Goal: Transaction & Acquisition: Obtain resource

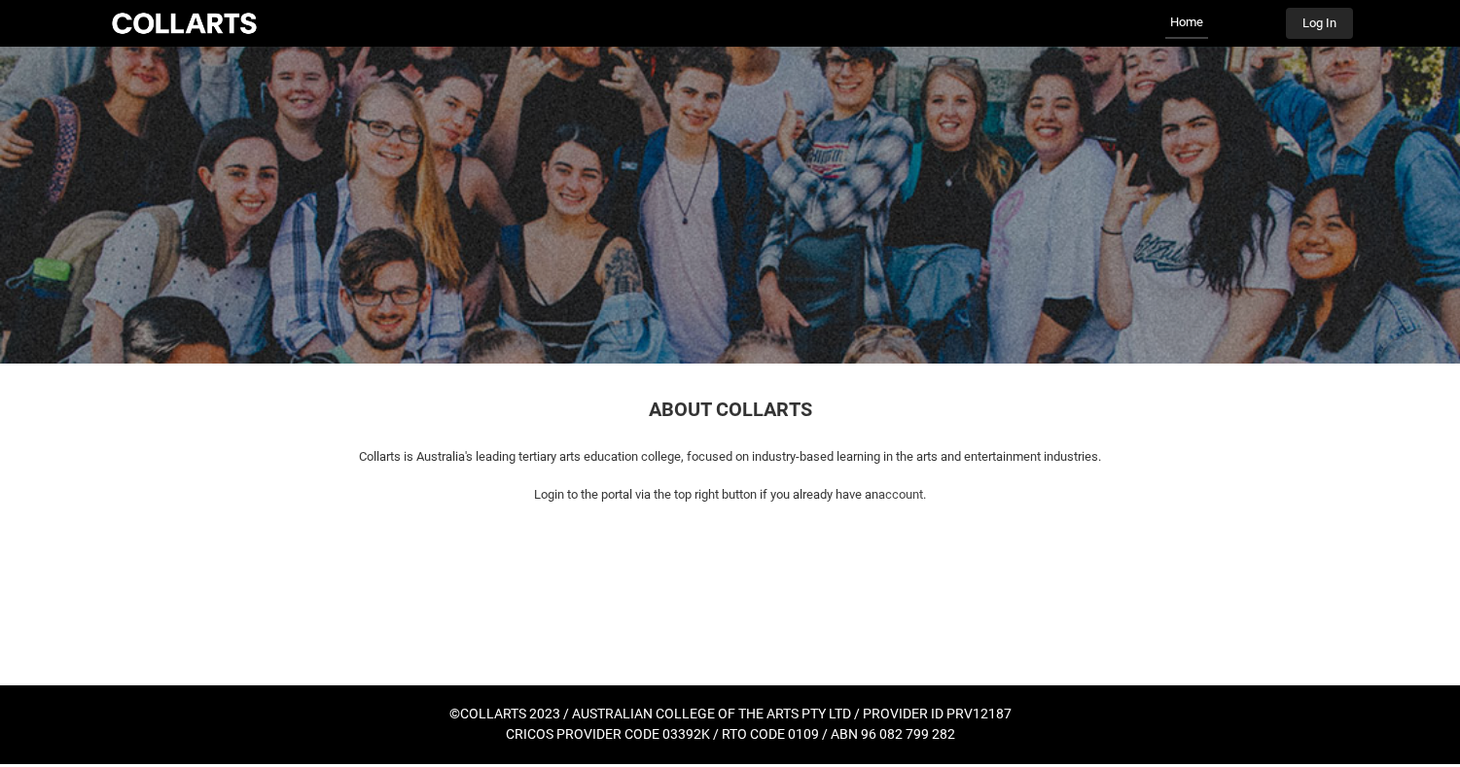
click at [1306, 28] on button "Log In" at bounding box center [1319, 23] width 67 height 31
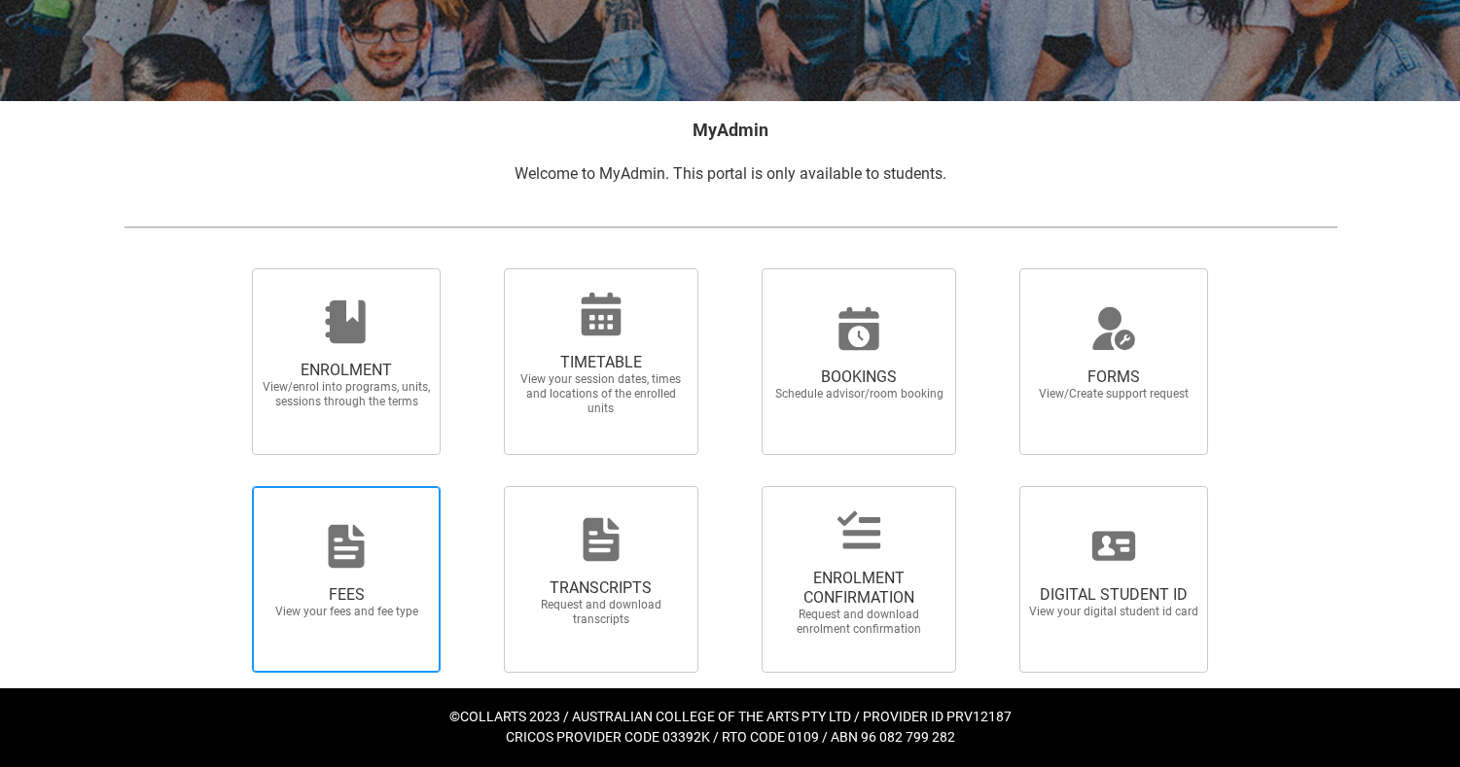
scroll to position [286, 0]
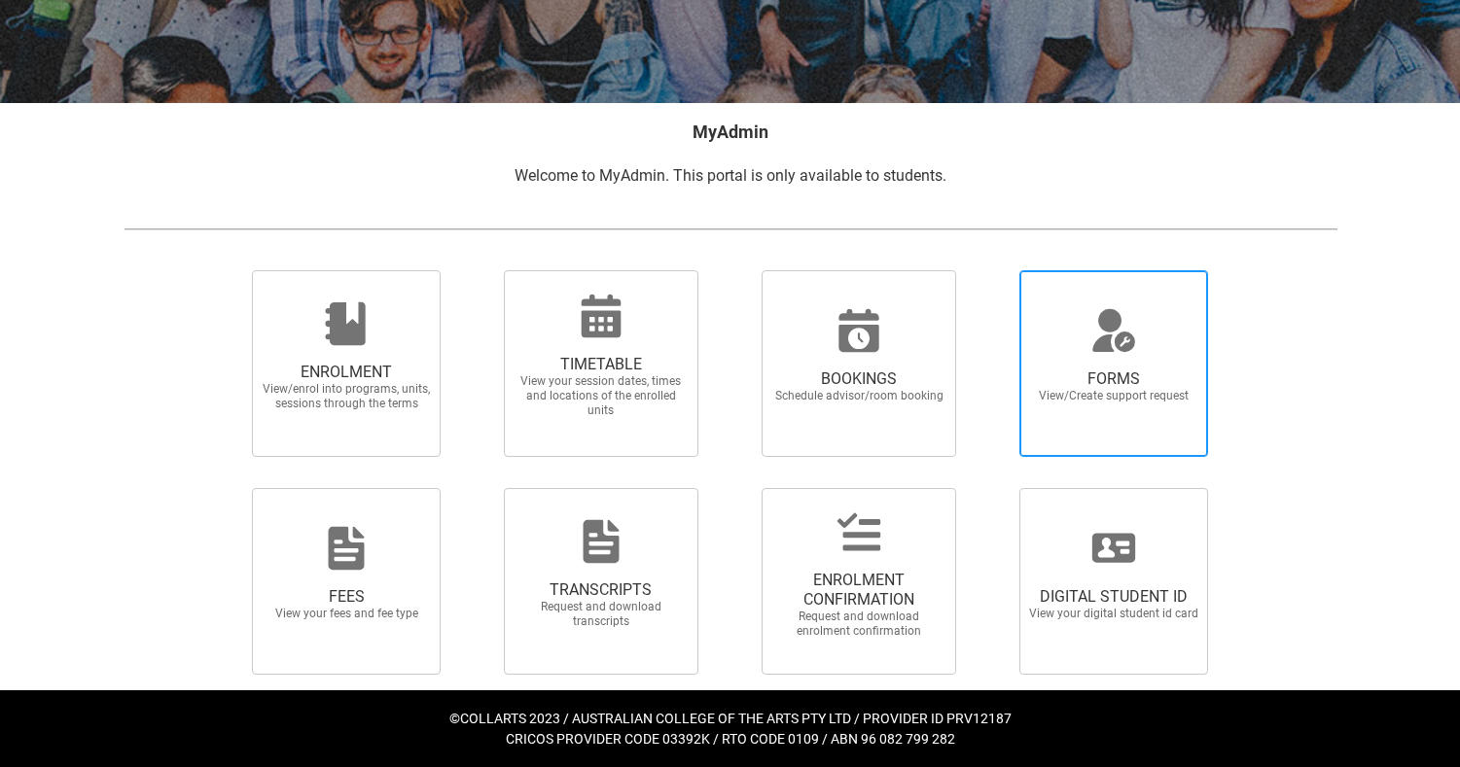
click at [1110, 413] on span "FORMS View/Create support request" at bounding box center [1113, 386] width 187 height 65
click at [996, 270] on input "FORMS View/Create support request" at bounding box center [995, 269] width 1 height 1
radio input "true"
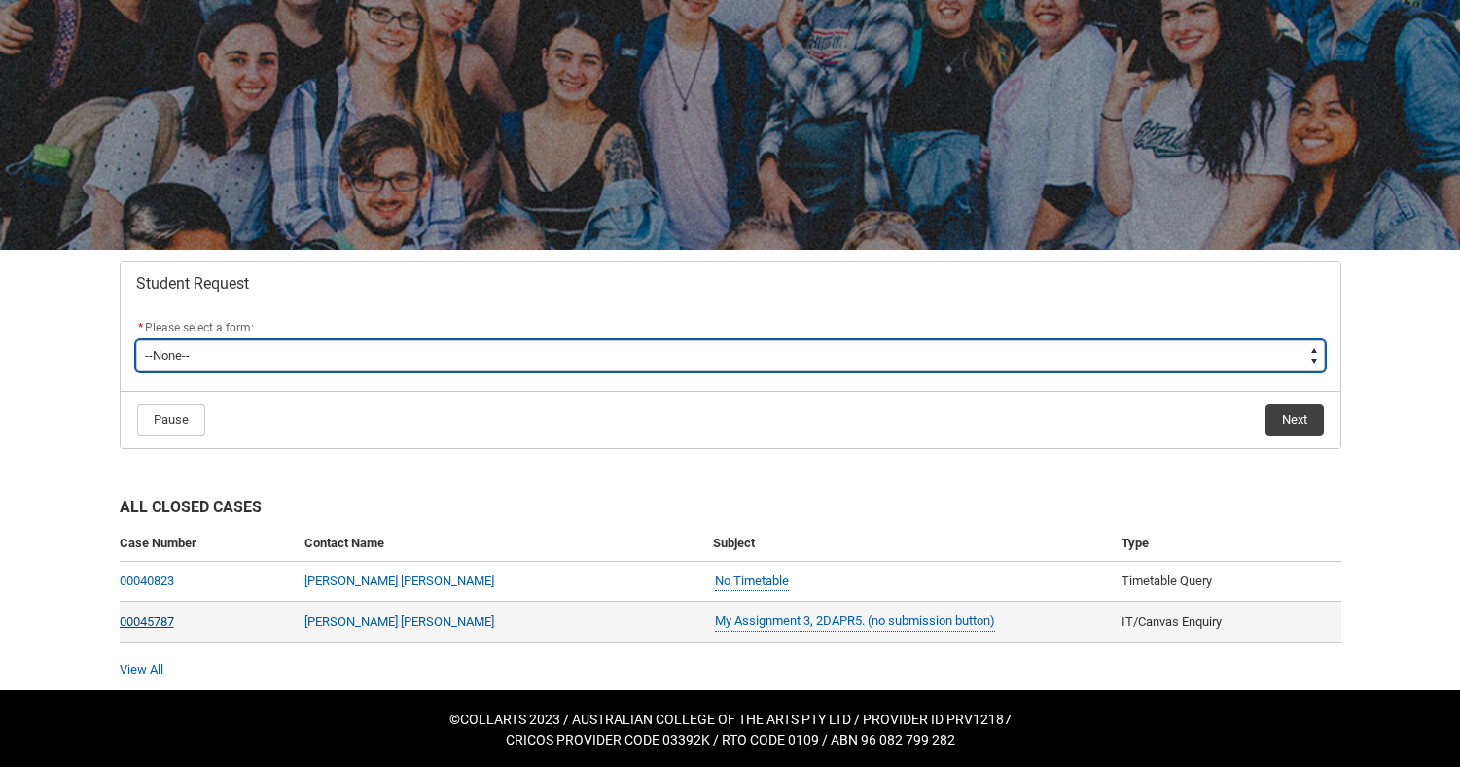
scroll to position [138, 0]
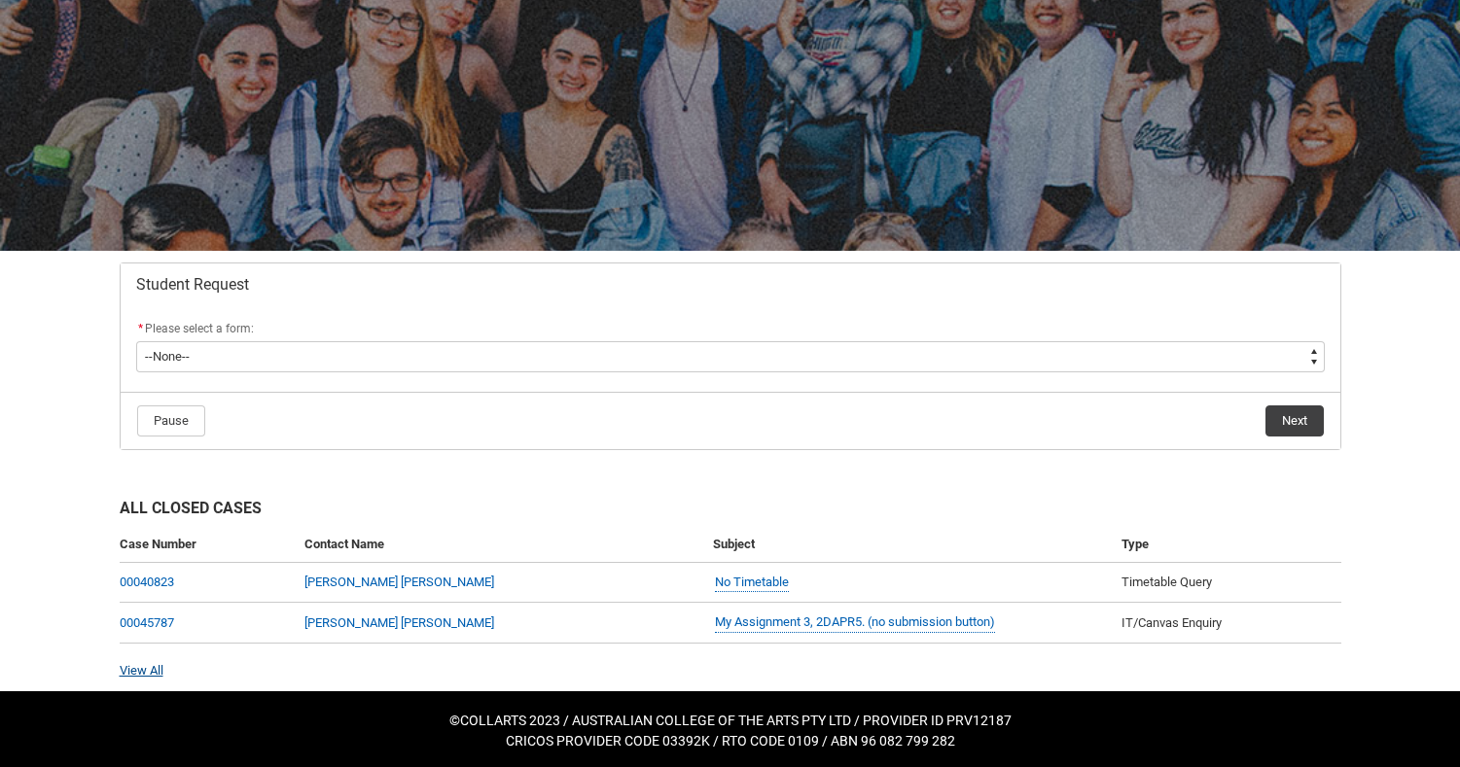
click at [141, 670] on link "View All" at bounding box center [142, 670] width 44 height 15
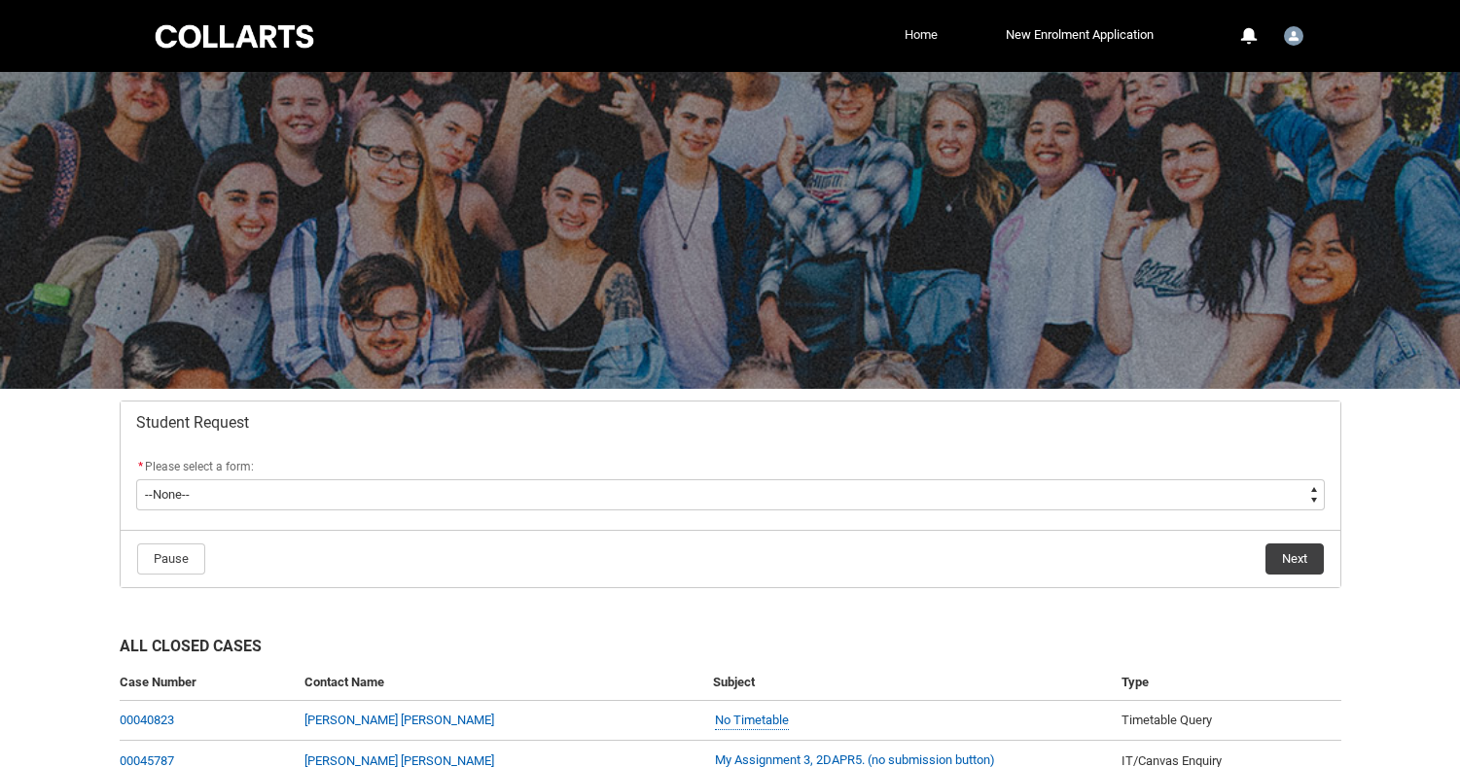
click at [912, 37] on link "Home" at bounding box center [921, 34] width 43 height 29
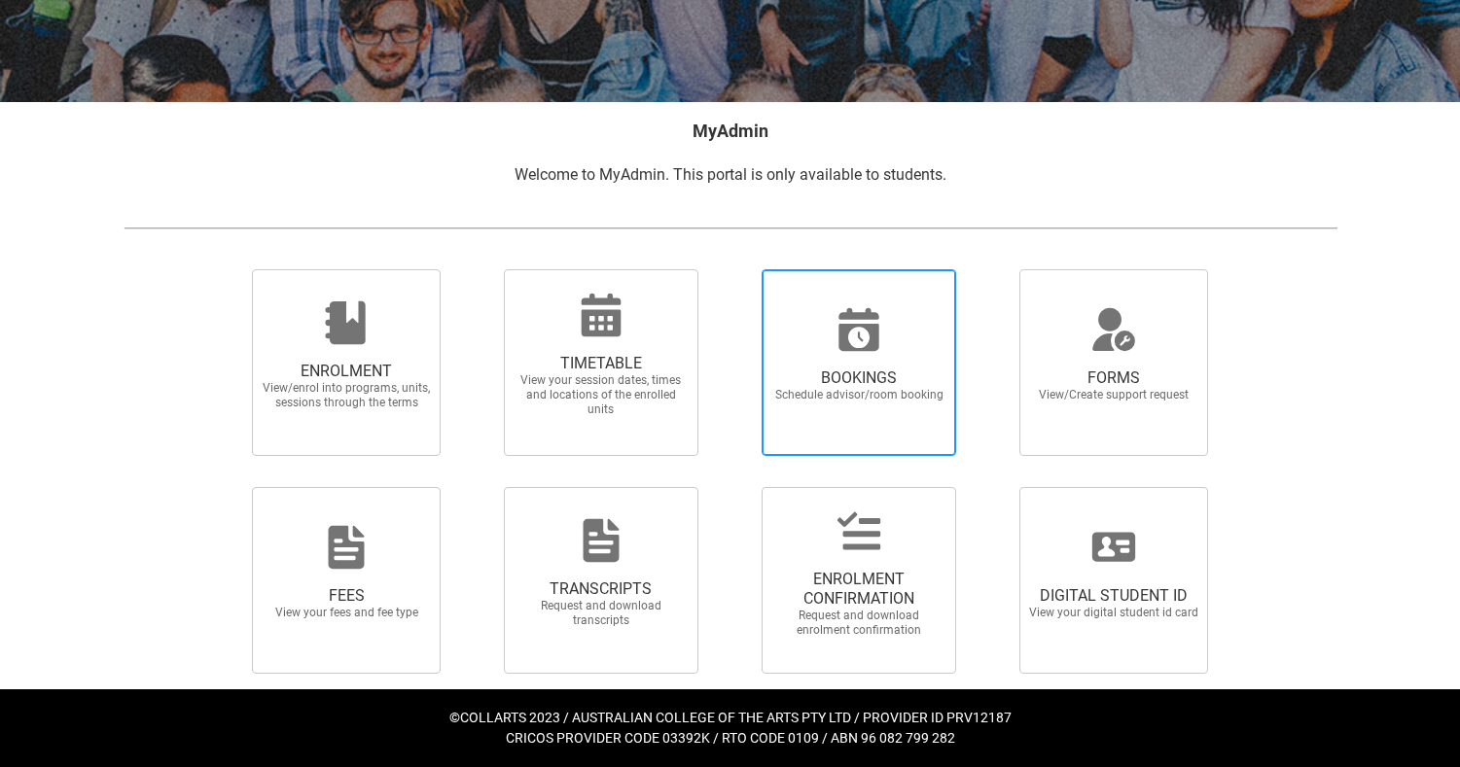
scroll to position [286, 0]
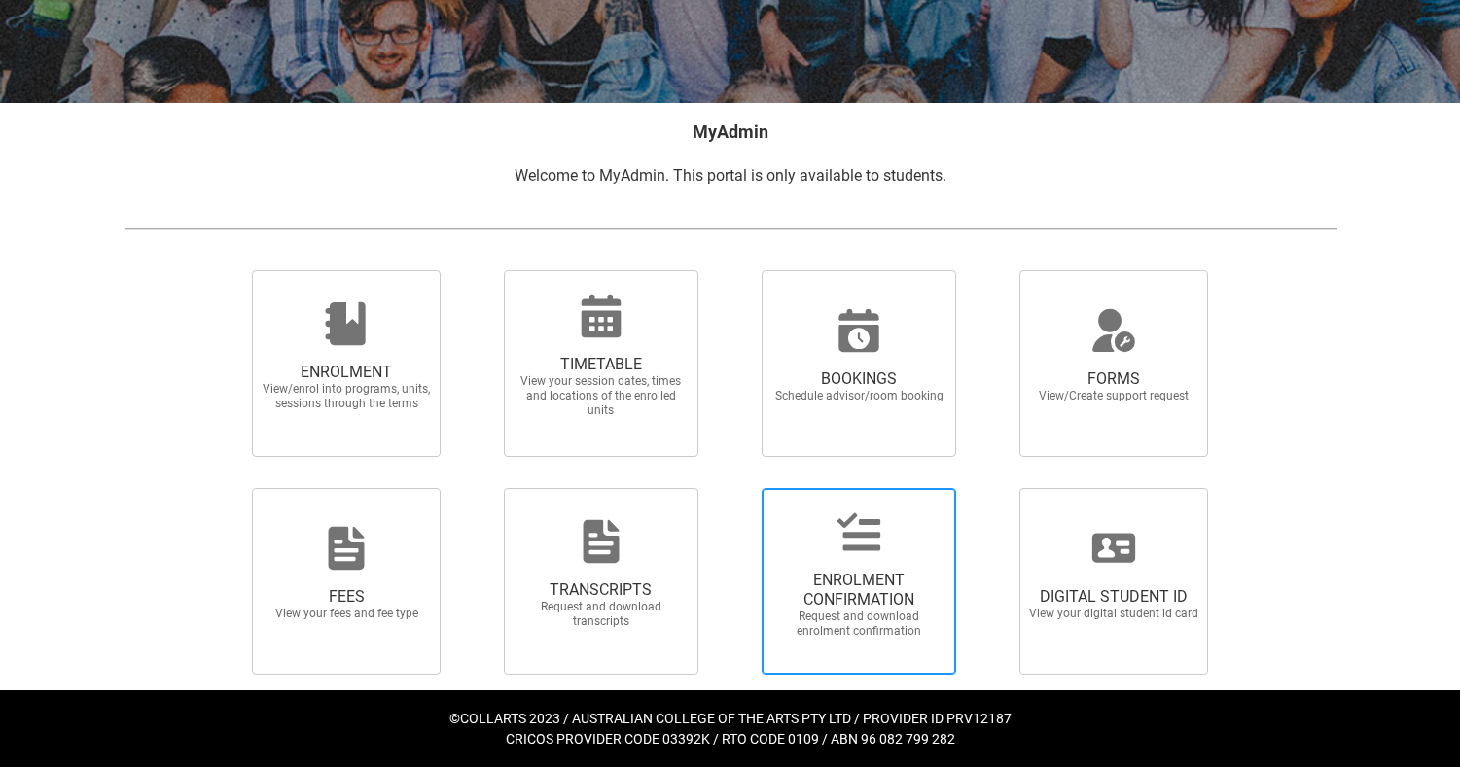
click at [895, 520] on div at bounding box center [858, 532] width 187 height 47
click at [737, 488] on input "ENROLMENT CONFIRMATION Request and download enrolment confirmation" at bounding box center [736, 487] width 1 height 1
radio input "true"
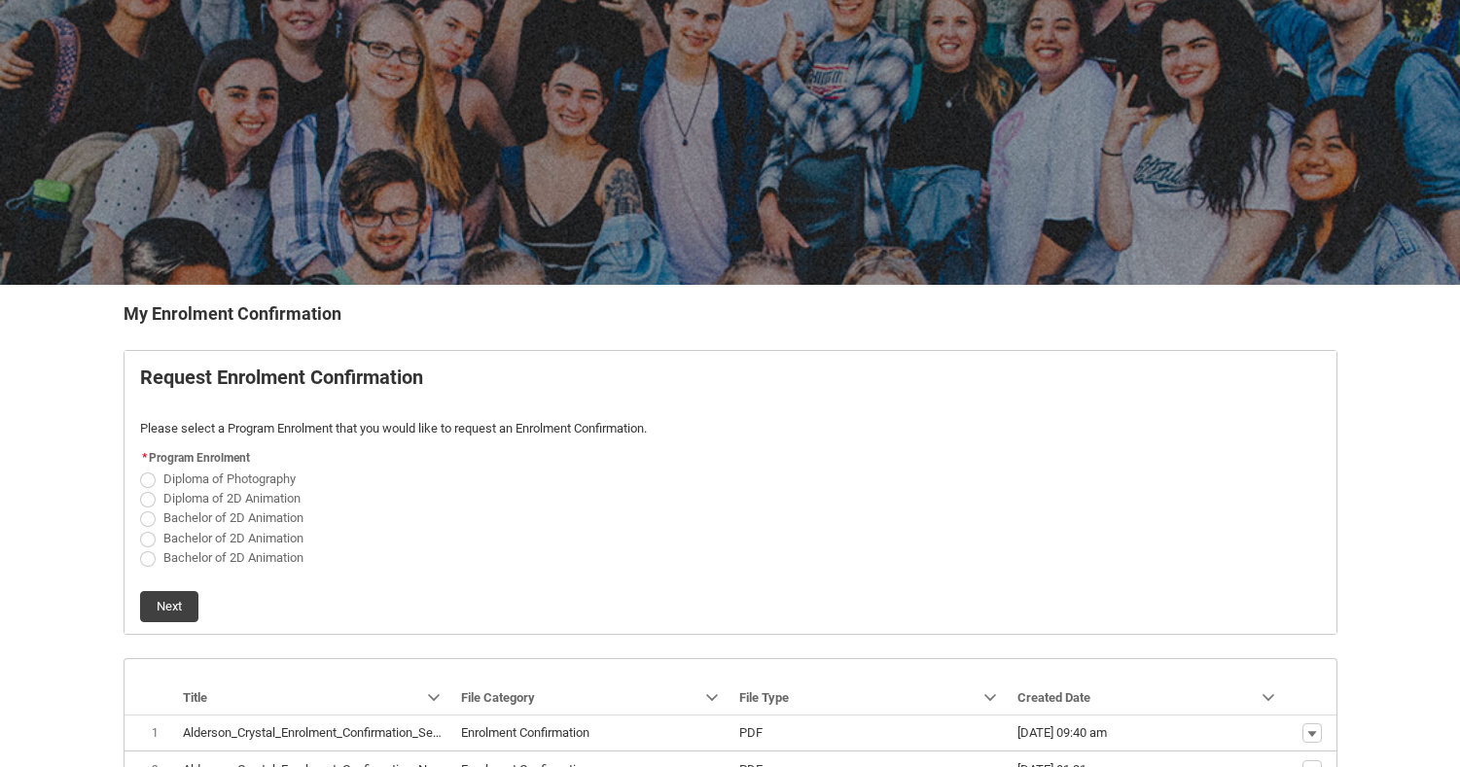
scroll to position [121, 0]
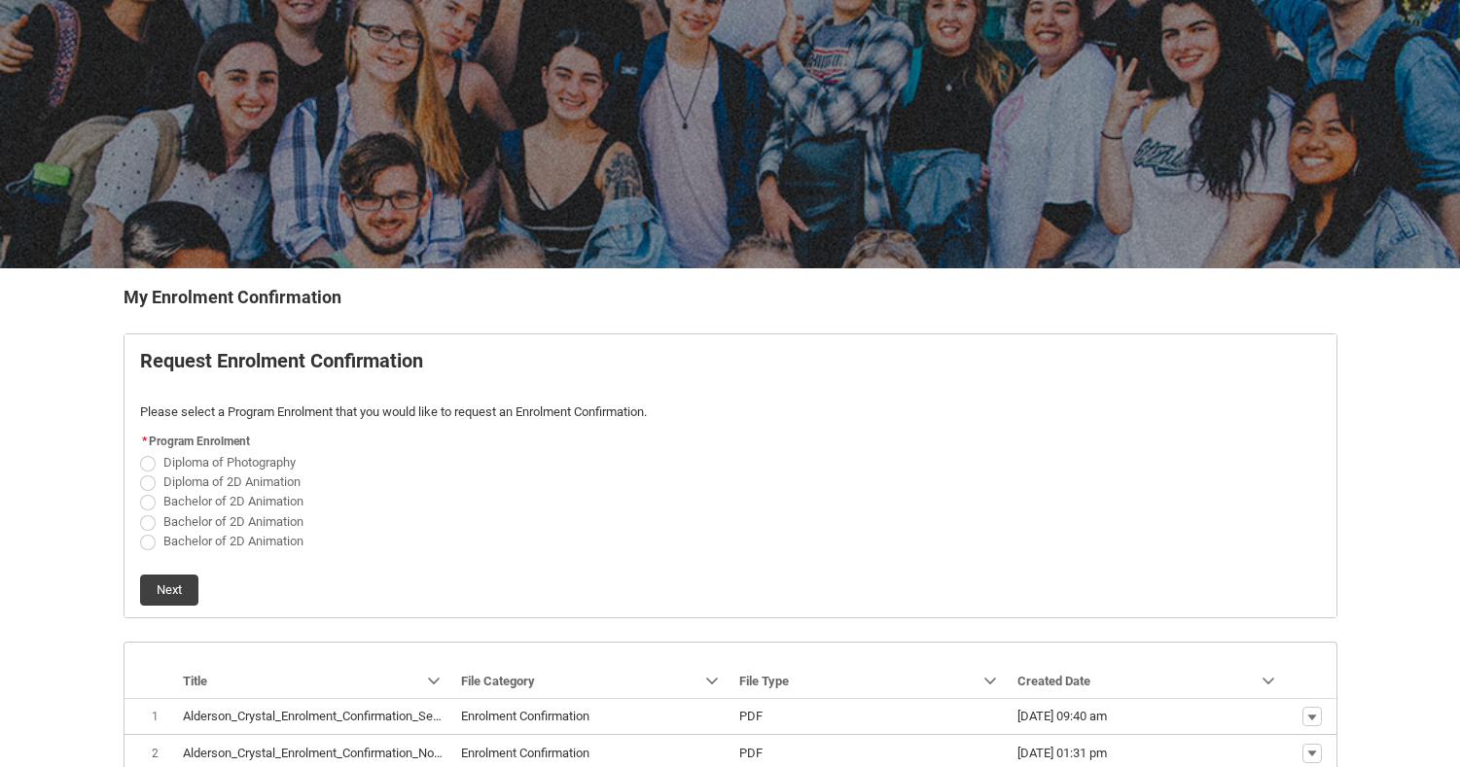
click at [147, 498] on span "REDU_Generate_Enrolment_Confirmation flow" at bounding box center [148, 503] width 16 height 16
click at [140, 492] on input "Bachelor of 2D Animation" at bounding box center [139, 491] width 1 height 1
radio input "true"
click at [169, 583] on button "Next" at bounding box center [169, 590] width 58 height 31
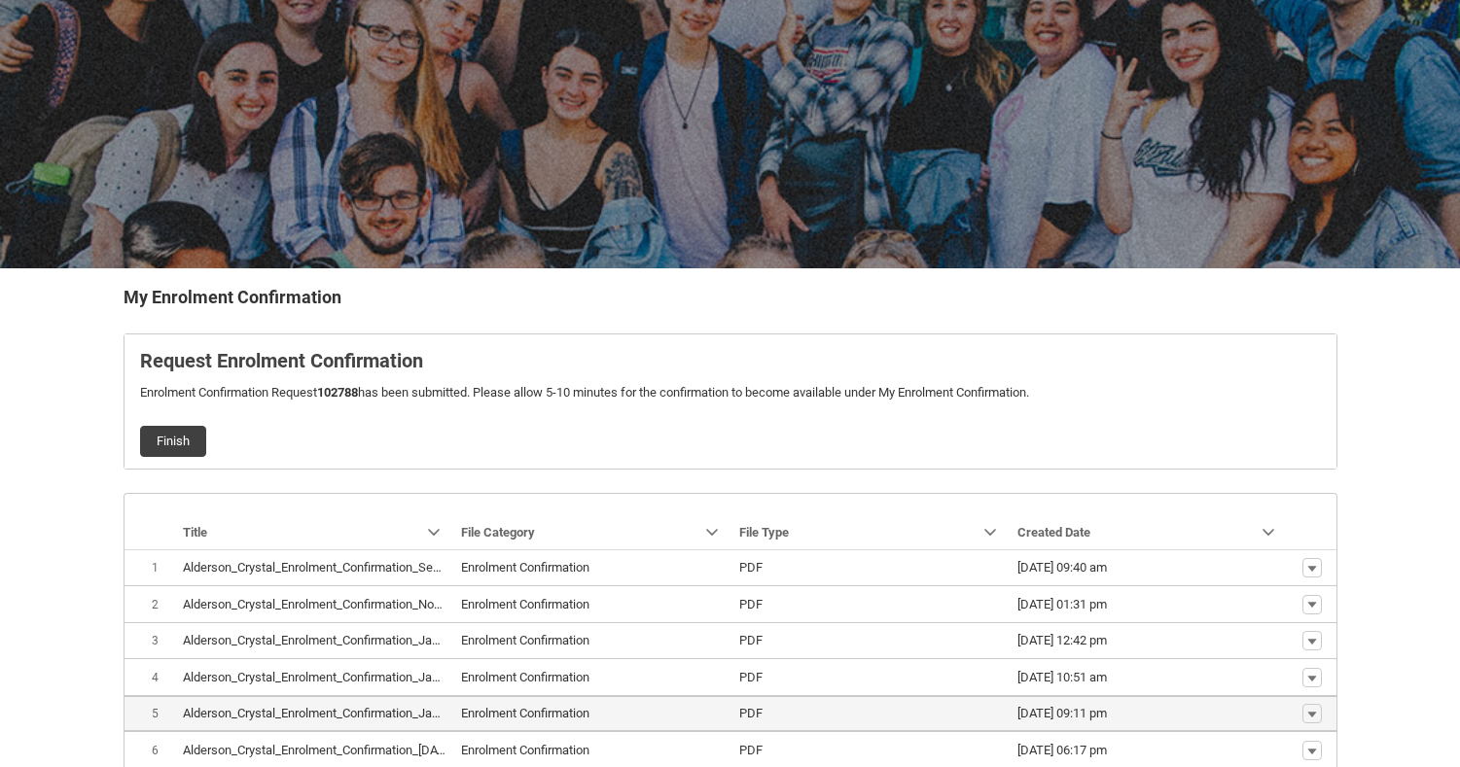
scroll to position [261, 0]
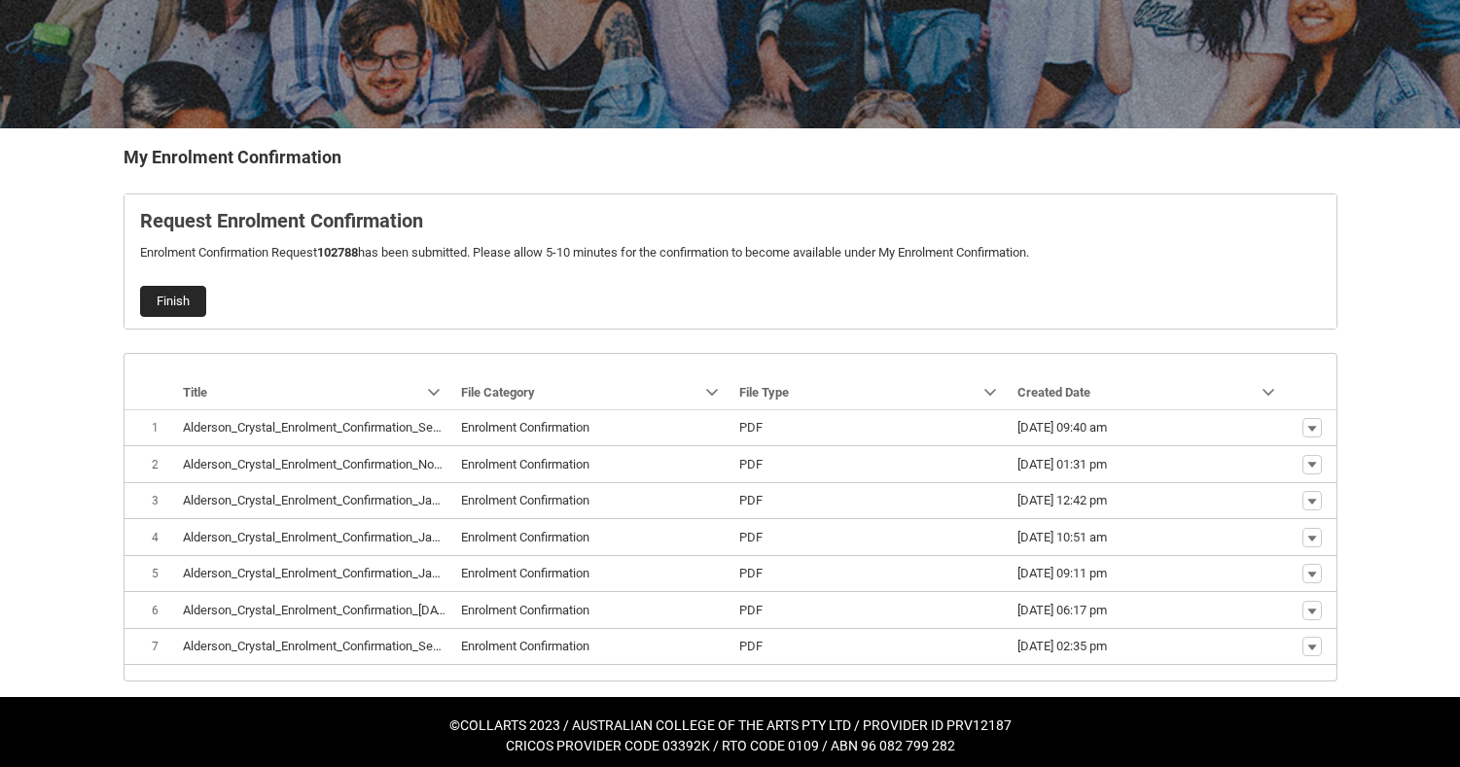
click at [181, 306] on button "Finish" at bounding box center [173, 301] width 66 height 31
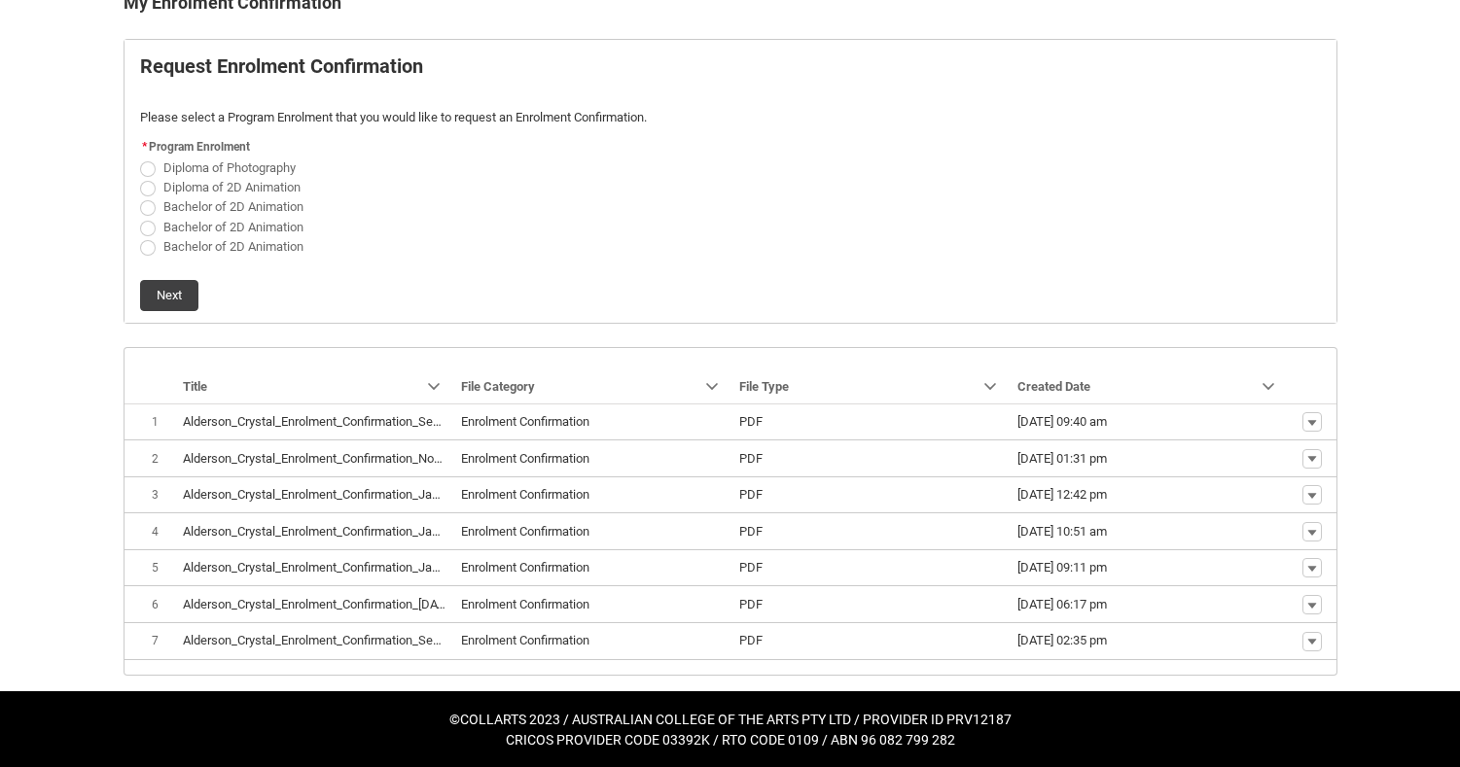
scroll to position [414, 0]
click at [1277, 611] on span "Download" at bounding box center [1266, 615] width 53 height 18
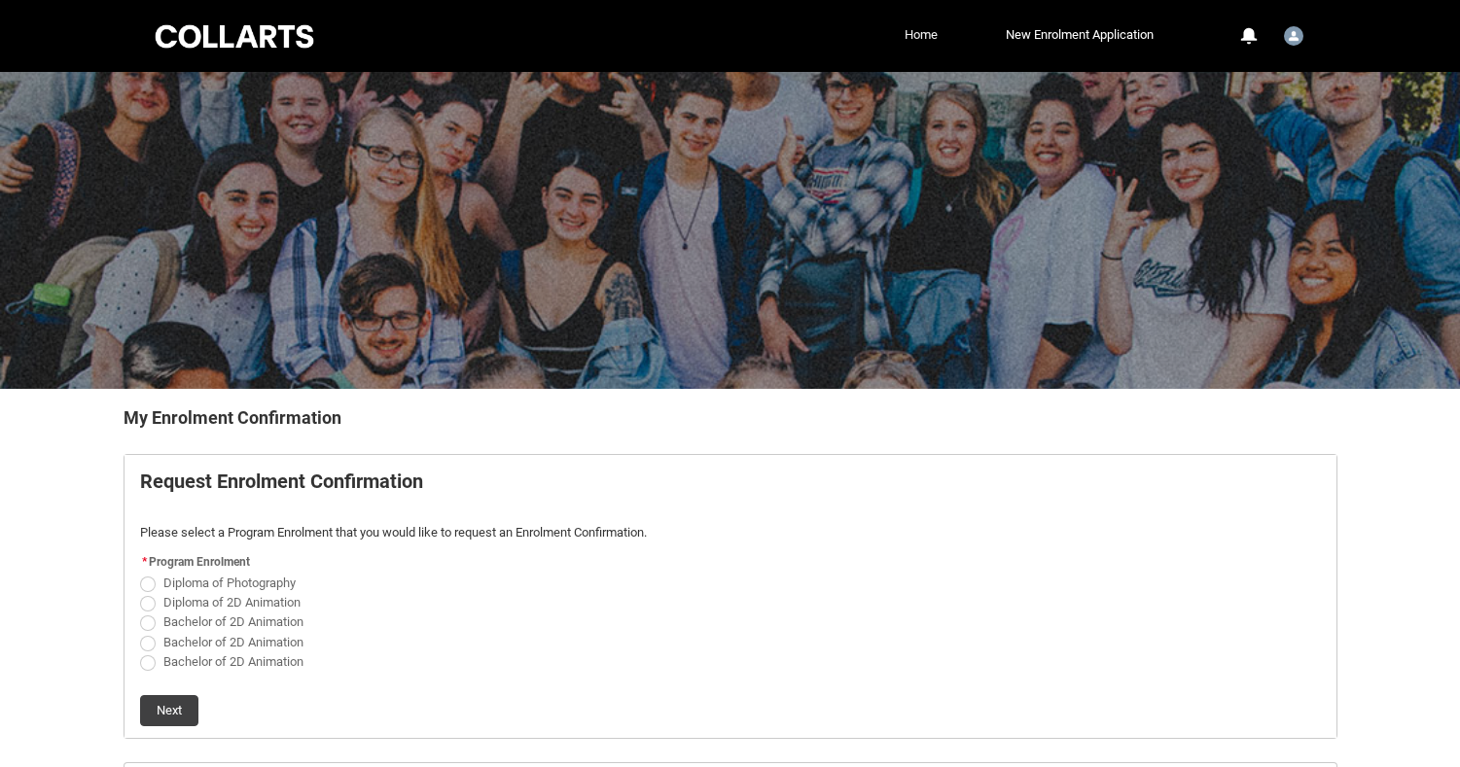
scroll to position [0, 0]
click at [922, 39] on link "Home" at bounding box center [921, 34] width 43 height 29
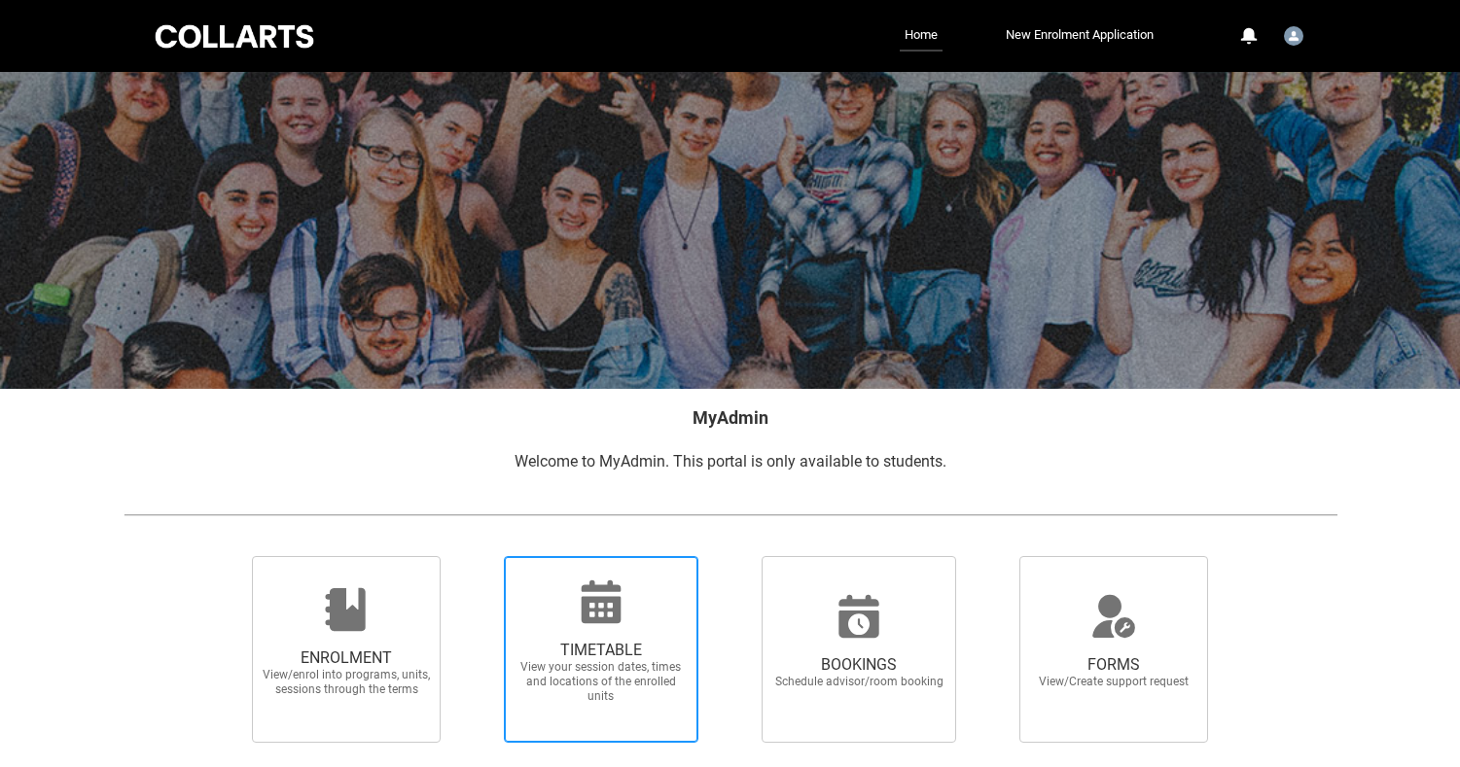
click at [658, 590] on div at bounding box center [601, 602] width 187 height 47
click at [479, 556] on input "TIMETABLE View your session dates, times and locations of the enrolled units" at bounding box center [478, 555] width 1 height 1
radio input "true"
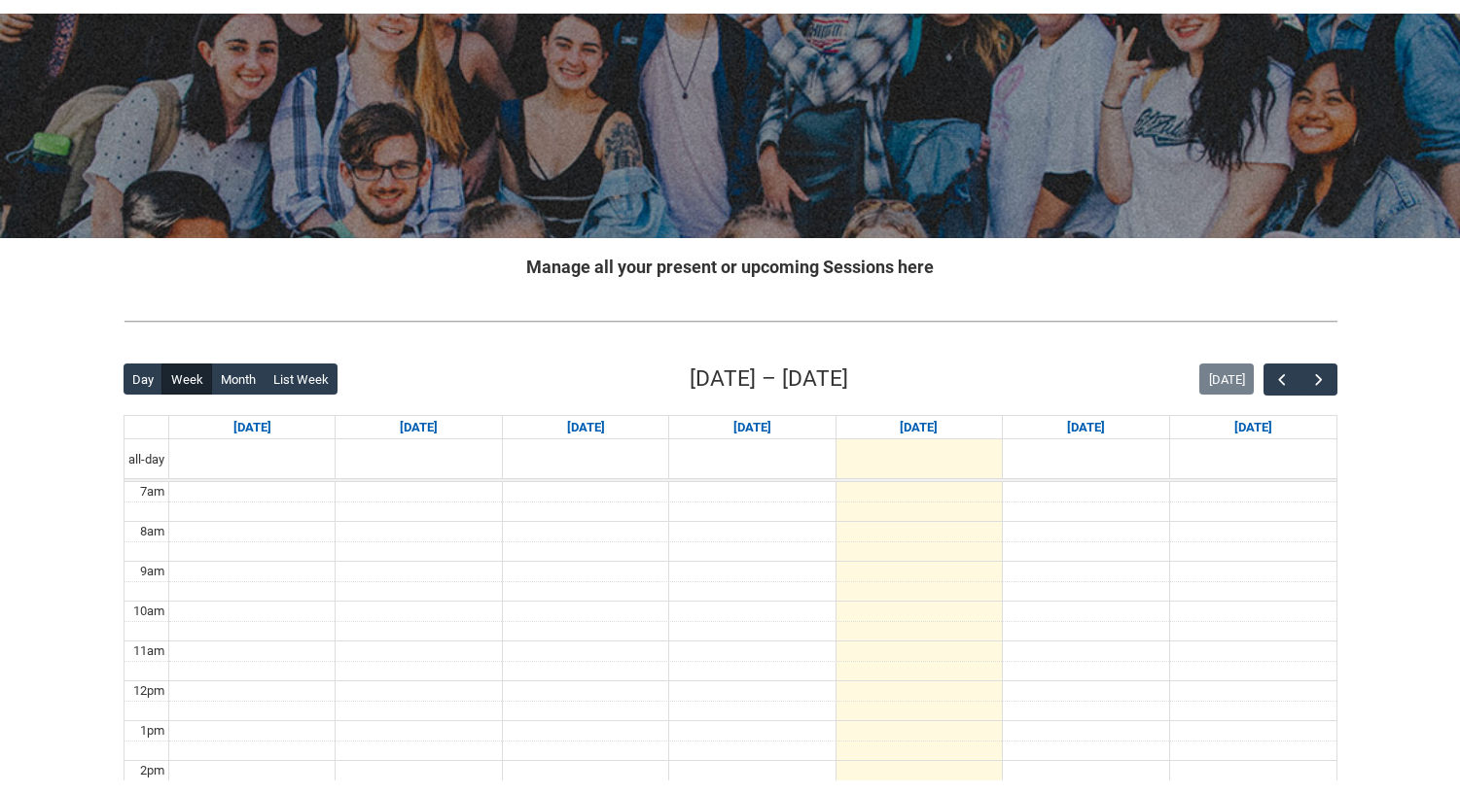
scroll to position [203, 0]
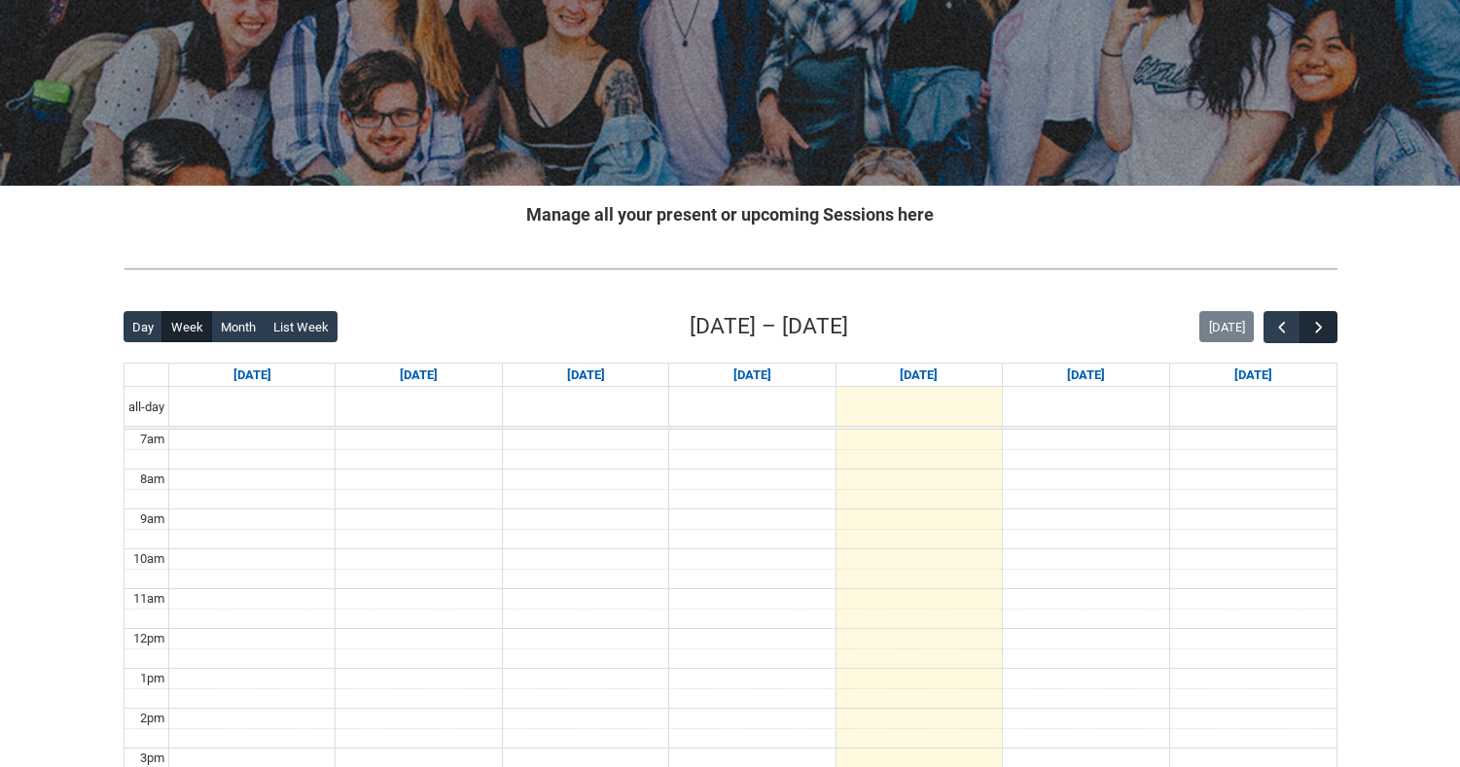
click at [1320, 332] on span "button" at bounding box center [1318, 327] width 19 height 19
